Goal: Download file/media

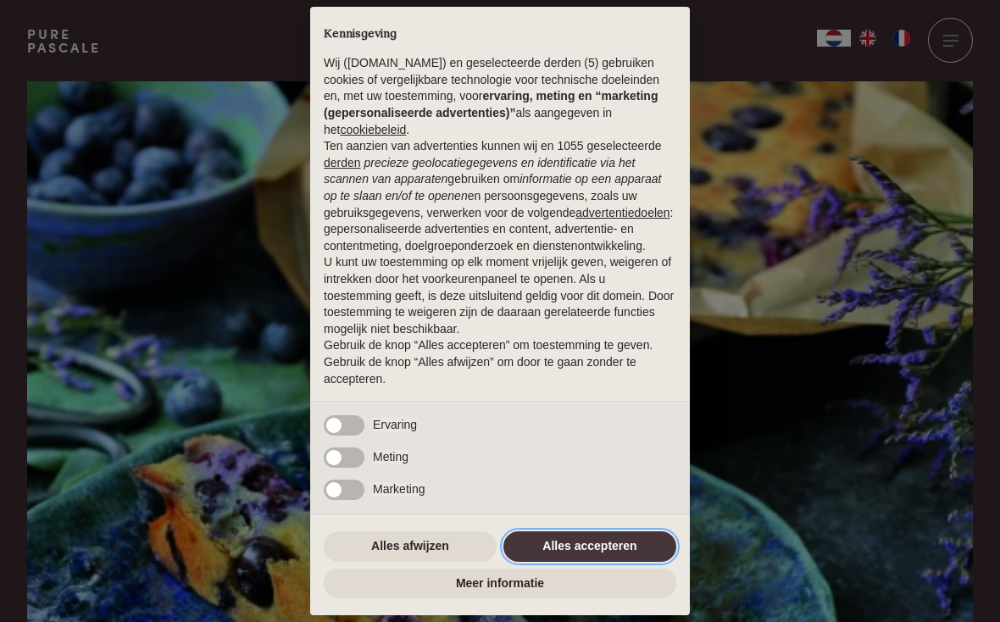
click at [626, 559] on button "Alles accepteren" at bounding box center [590, 546] width 173 height 31
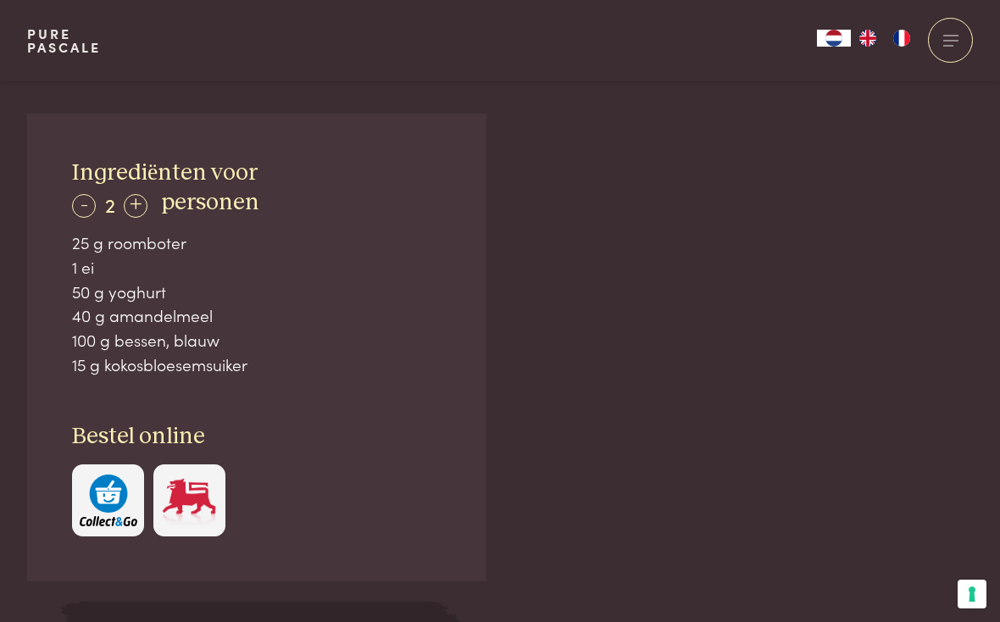
scroll to position [1075, 0]
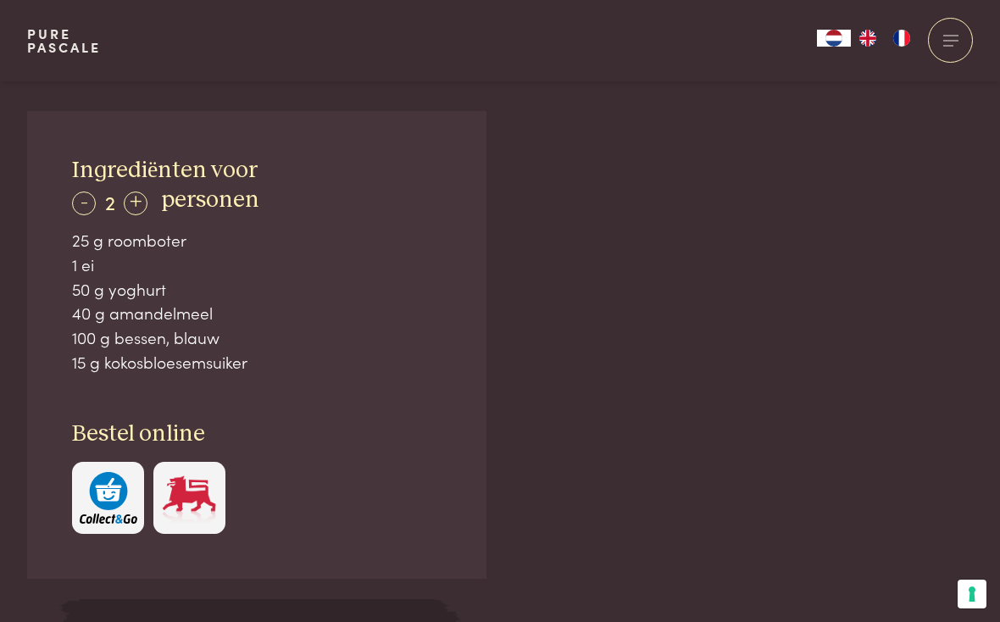
click at [130, 199] on div "+" at bounding box center [136, 204] width 24 height 24
click at [132, 194] on div "+" at bounding box center [136, 204] width 24 height 24
click at [136, 204] on div "+" at bounding box center [137, 204] width 24 height 24
click at [139, 194] on div "+" at bounding box center [137, 204] width 24 height 24
click at [86, 192] on div "-" at bounding box center [84, 204] width 24 height 24
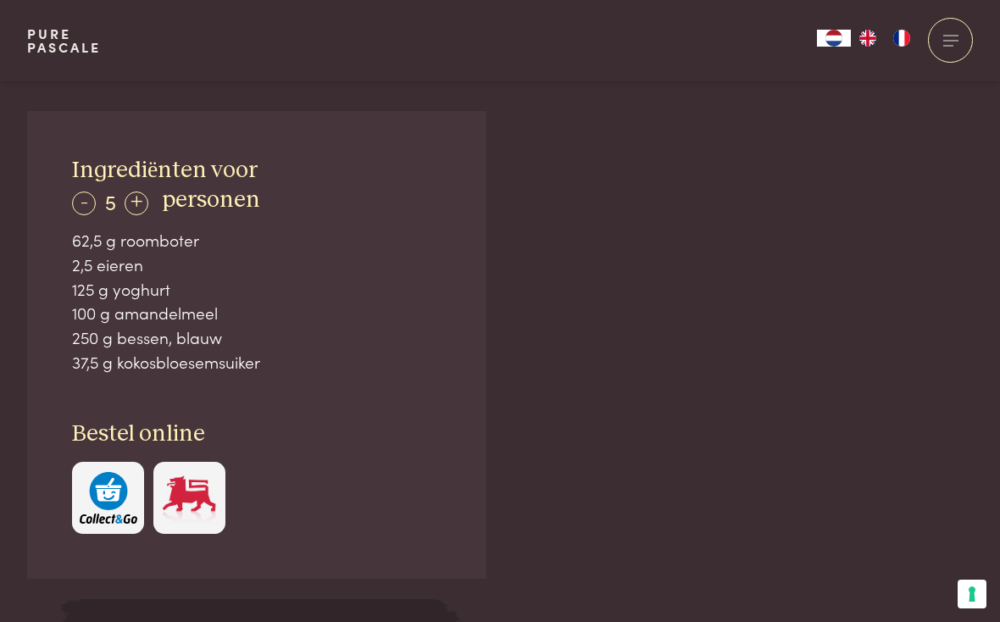
click at [81, 198] on div "-" at bounding box center [84, 204] width 24 height 24
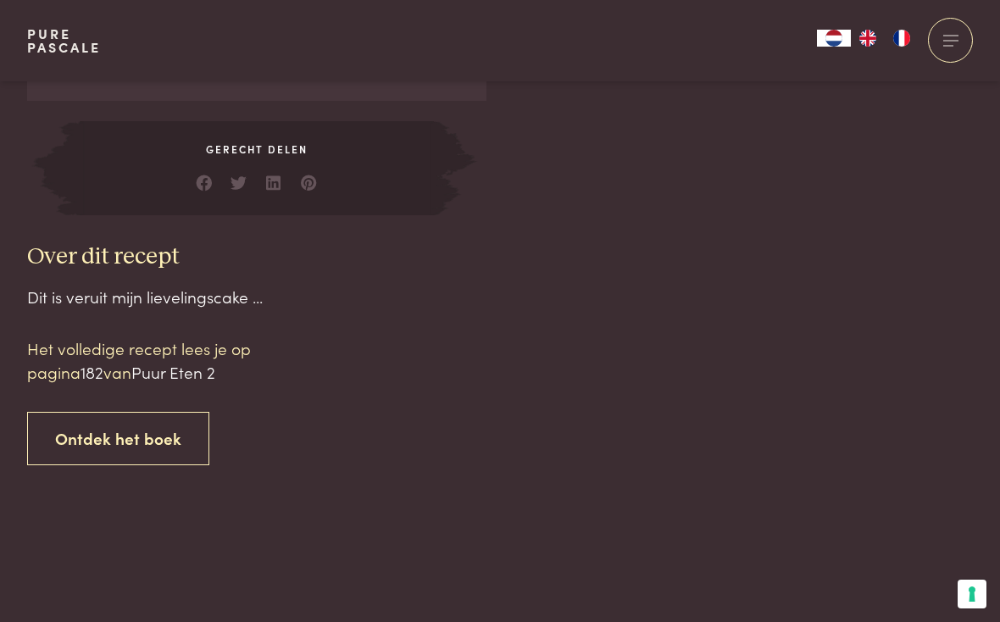
scroll to position [1552, 0]
click at [181, 361] on span "Puur Eten 2" at bounding box center [173, 372] width 84 height 23
click at [104, 420] on link "Ontdek het boek" at bounding box center [118, 439] width 182 height 53
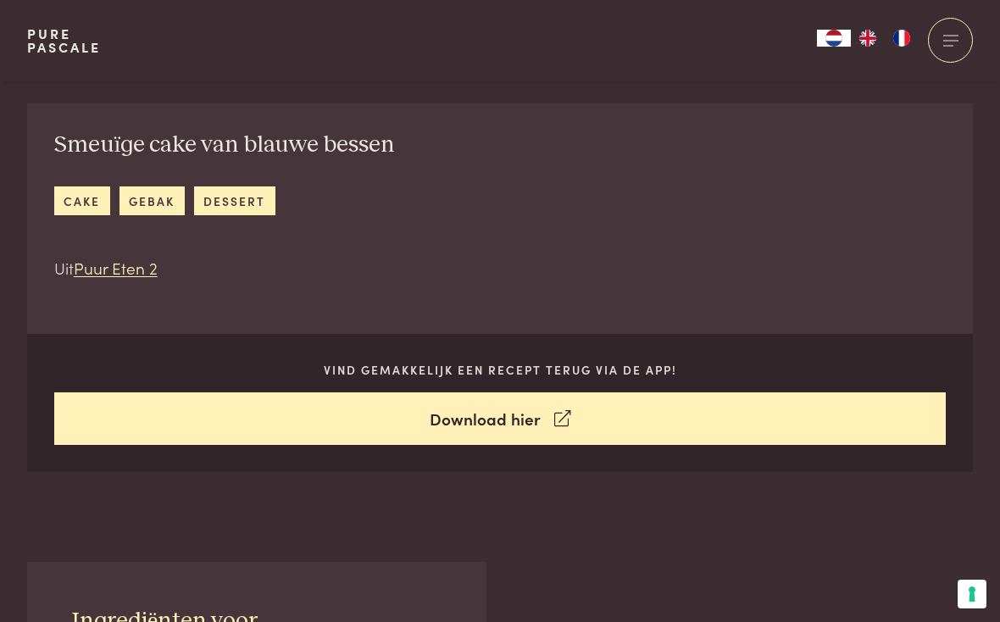
scroll to position [615, 0]
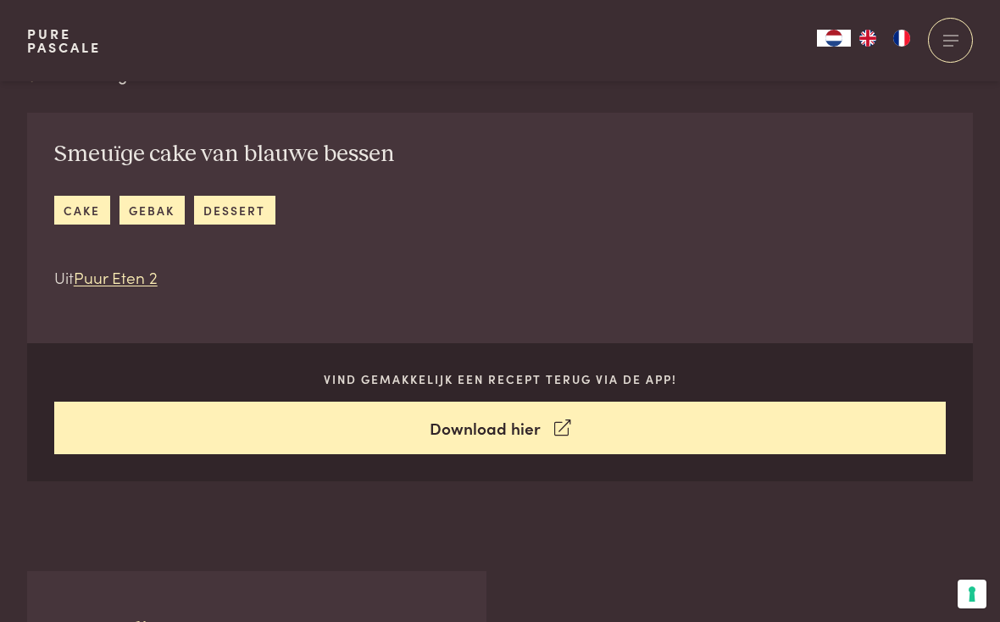
click at [535, 427] on link "Download hier" at bounding box center [500, 428] width 893 height 53
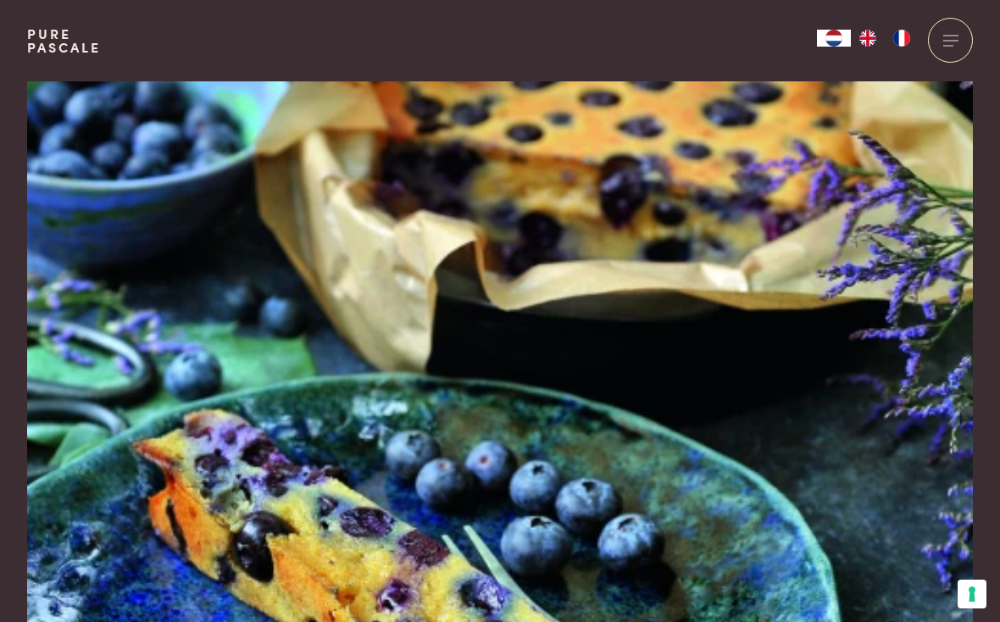
scroll to position [0, 0]
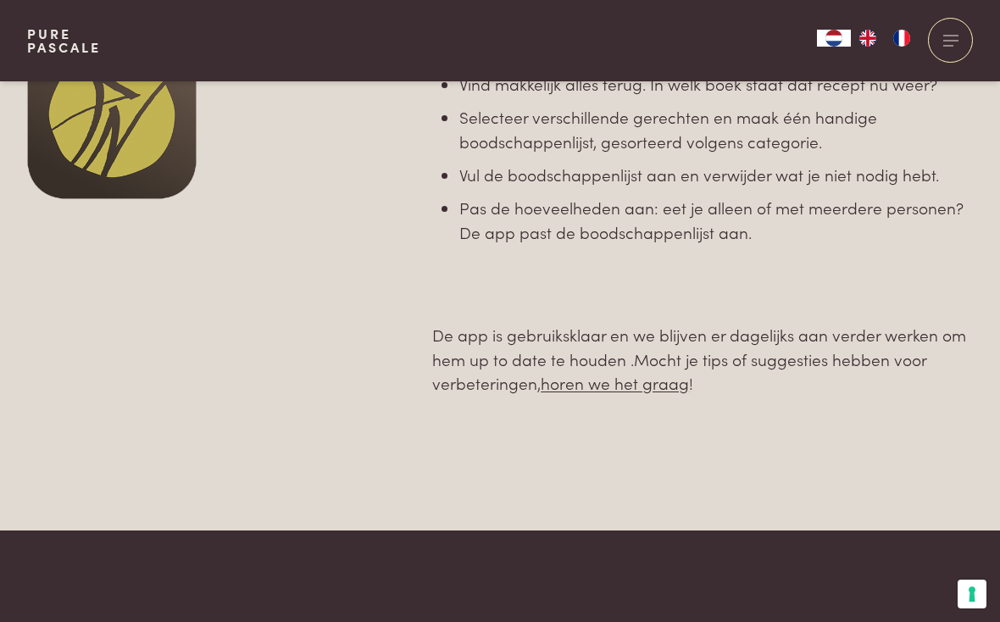
scroll to position [997, 0]
